Goal: Task Accomplishment & Management: Complete application form

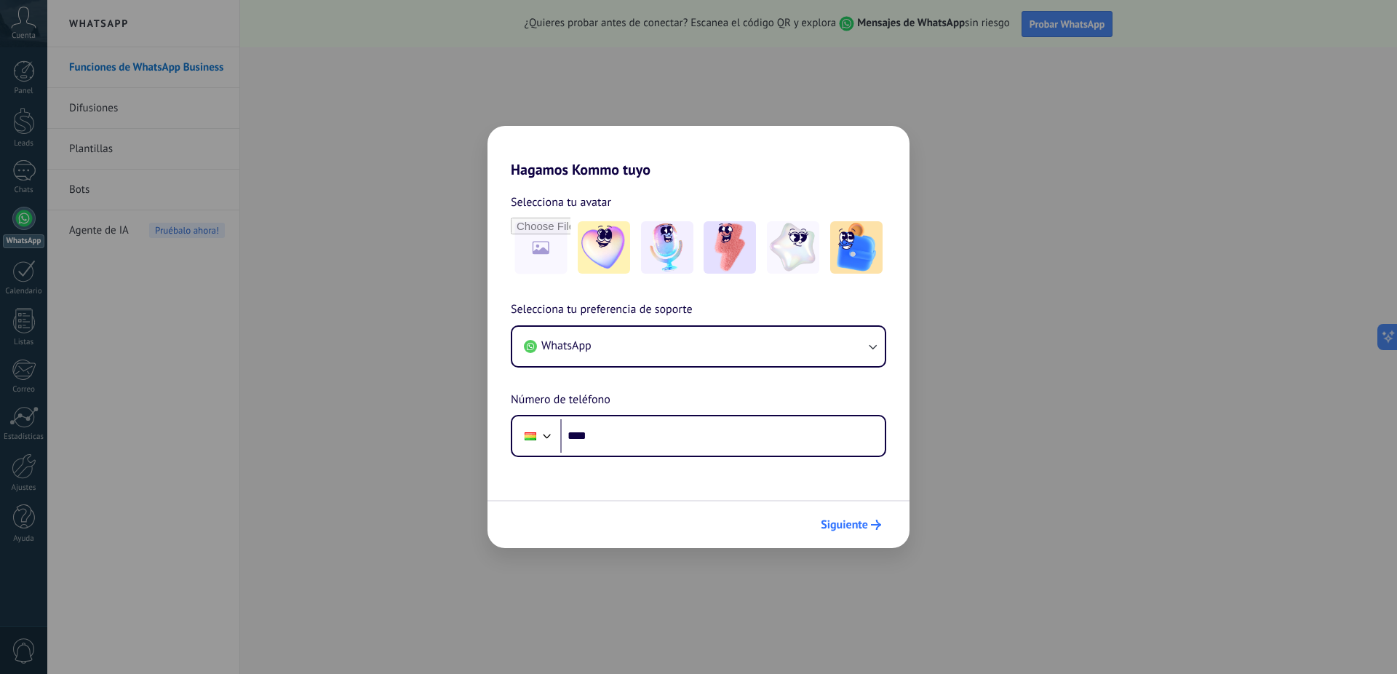
click at [863, 524] on span "Siguiente" at bounding box center [843, 524] width 47 height 10
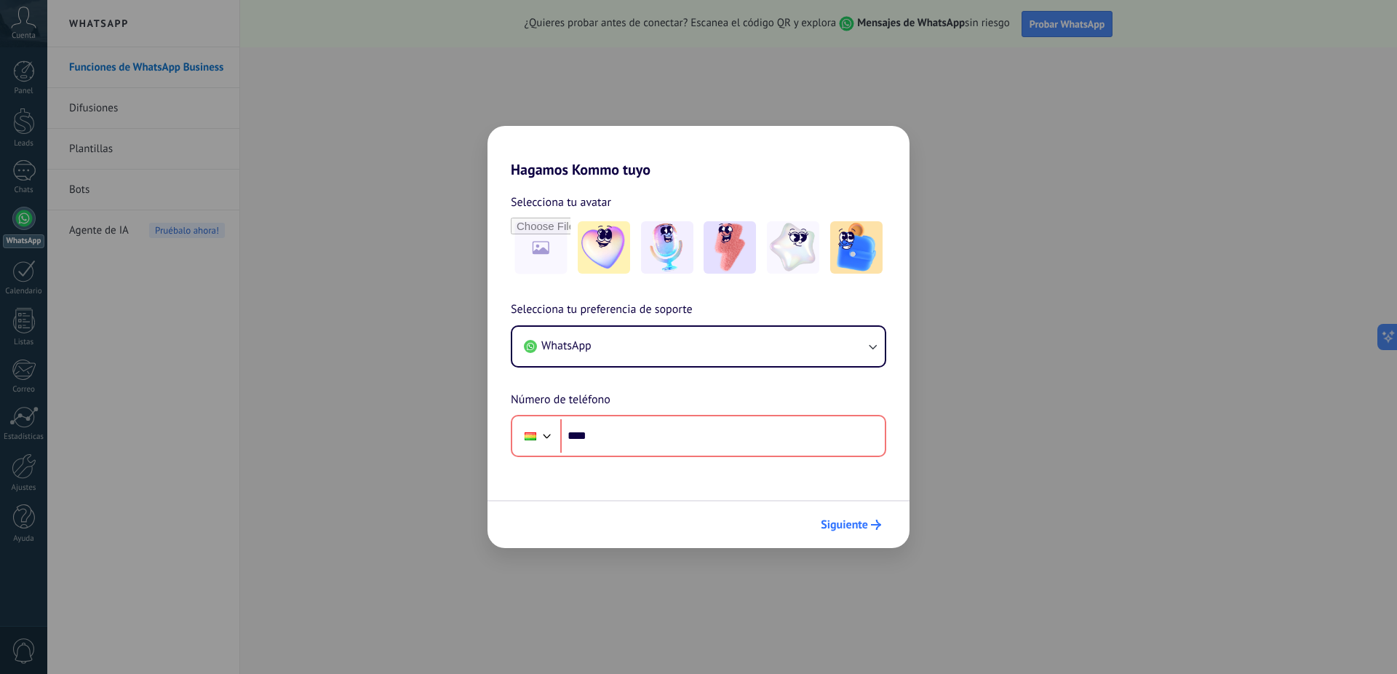
click at [863, 524] on span "Siguiente" at bounding box center [843, 524] width 47 height 10
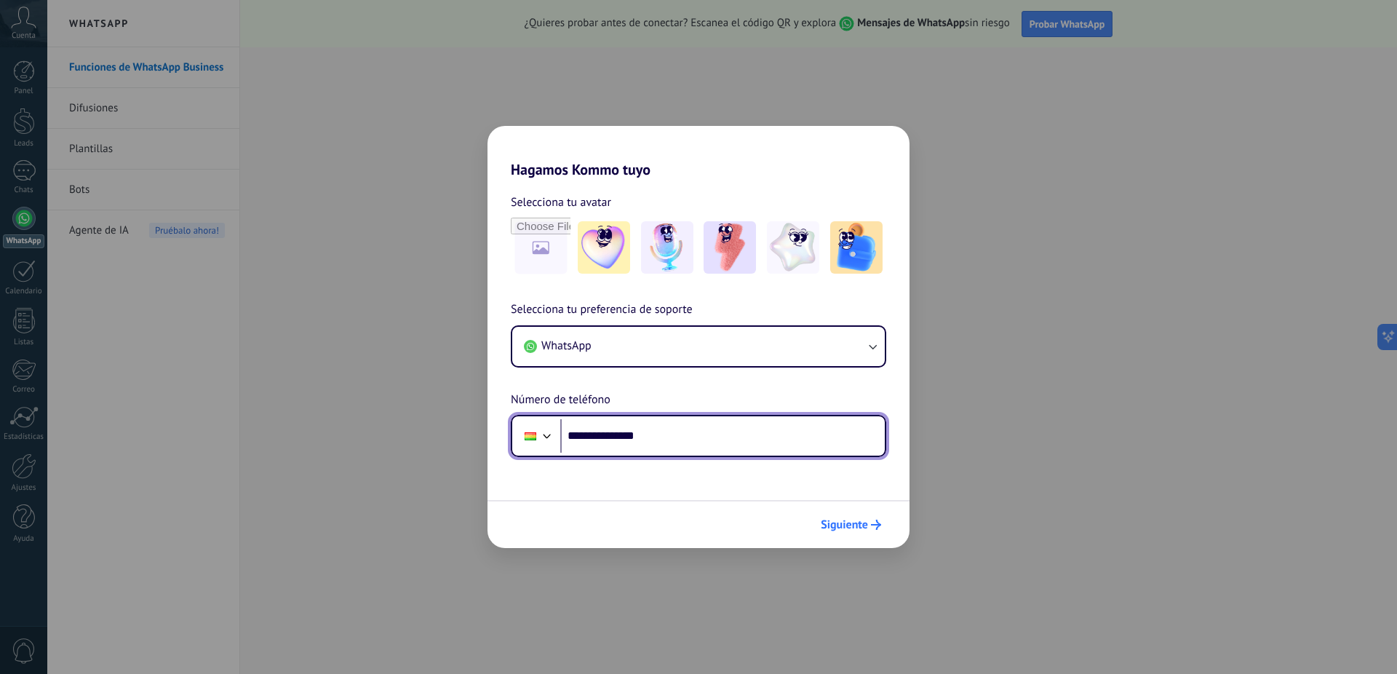
type input "**********"
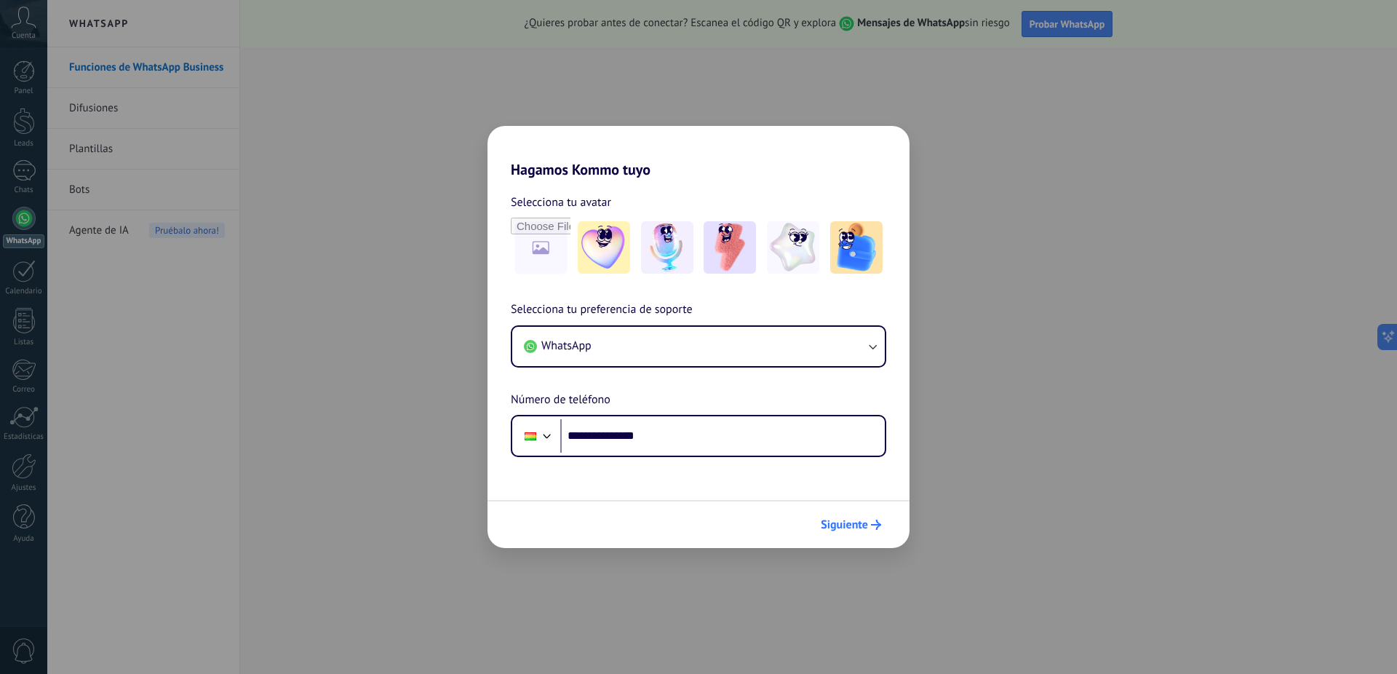
click at [855, 527] on span "Siguiente" at bounding box center [843, 524] width 47 height 10
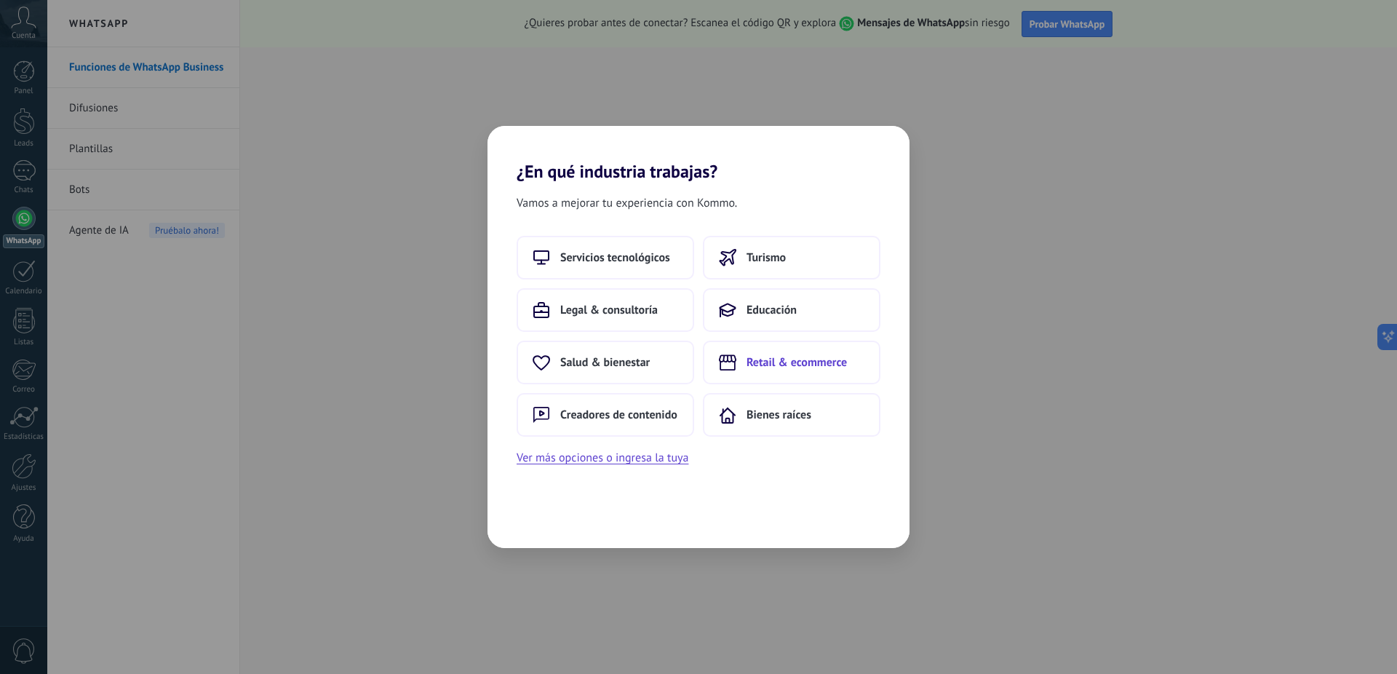
click at [783, 358] on span "Retail & ecommerce" at bounding box center [796, 362] width 100 height 15
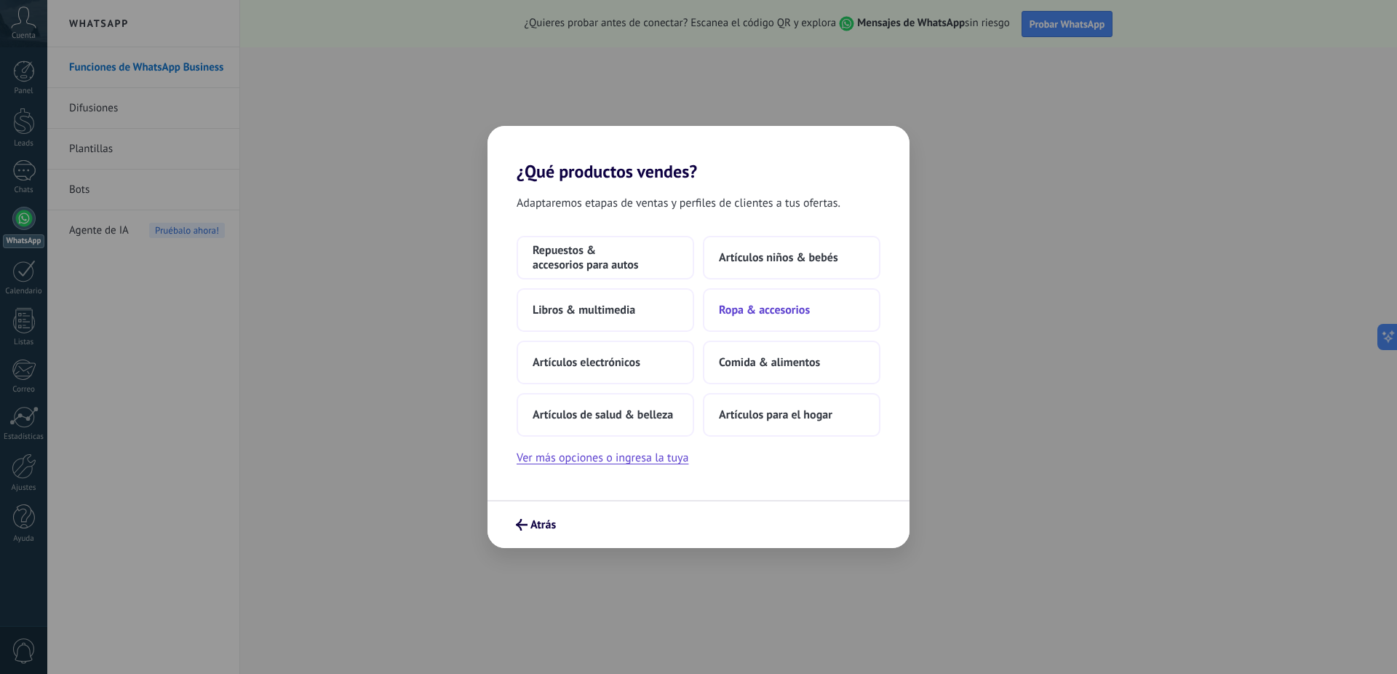
click at [751, 305] on span "Ropa & accesorios" at bounding box center [764, 310] width 91 height 15
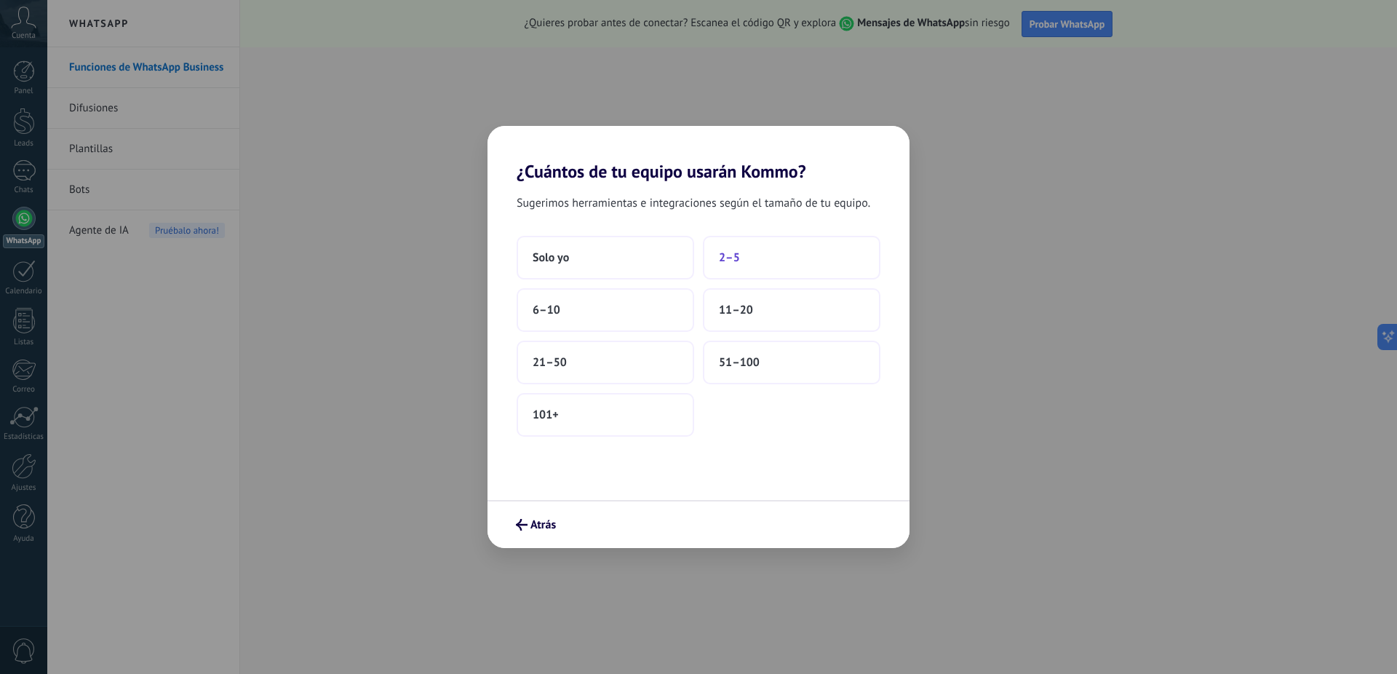
click at [739, 257] on button "2–5" at bounding box center [791, 258] width 177 height 44
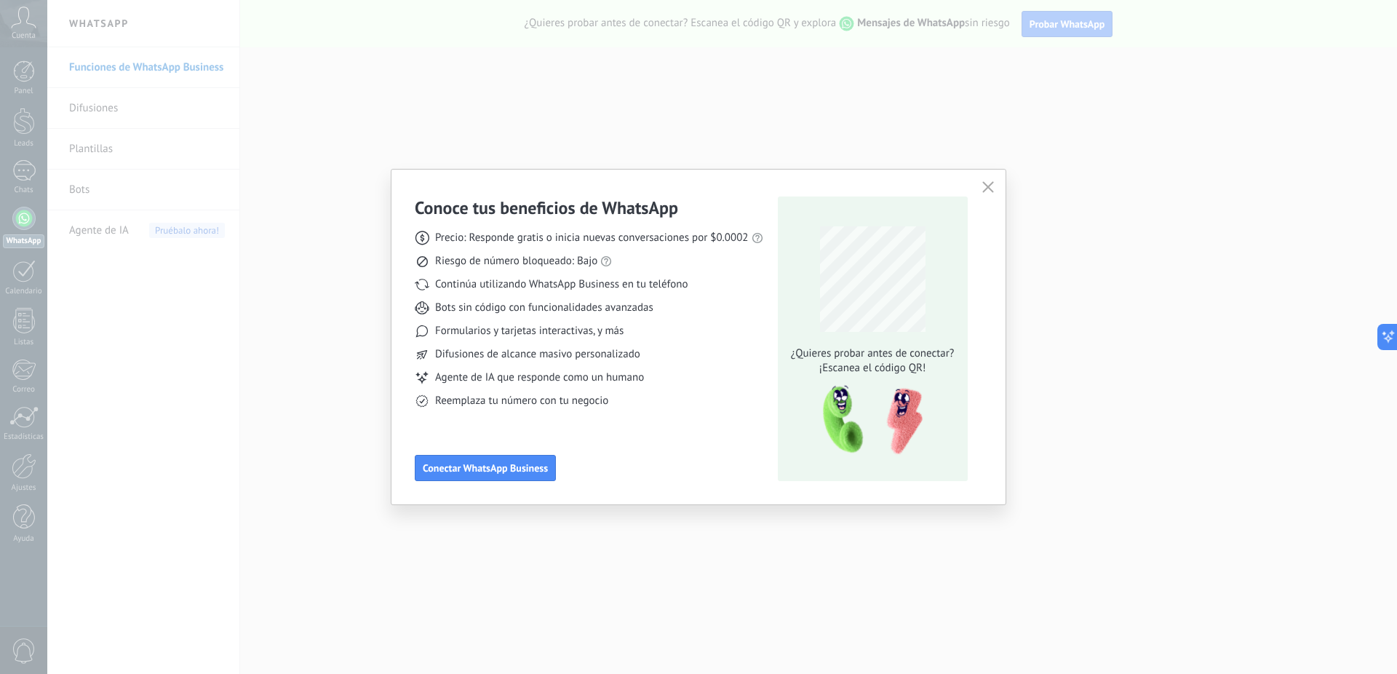
click at [989, 185] on use "button" at bounding box center [987, 186] width 11 height 11
